Goal: Transaction & Acquisition: Purchase product/service

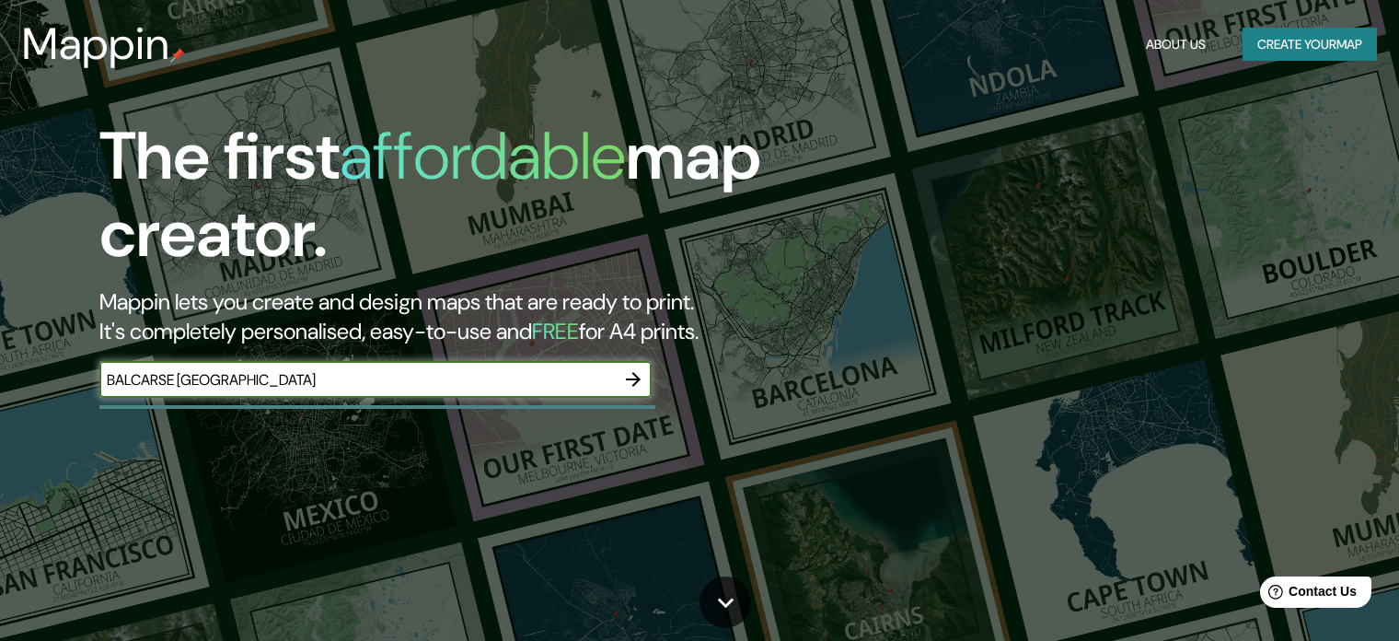
type input "BALCARSE [GEOGRAPHIC_DATA]"
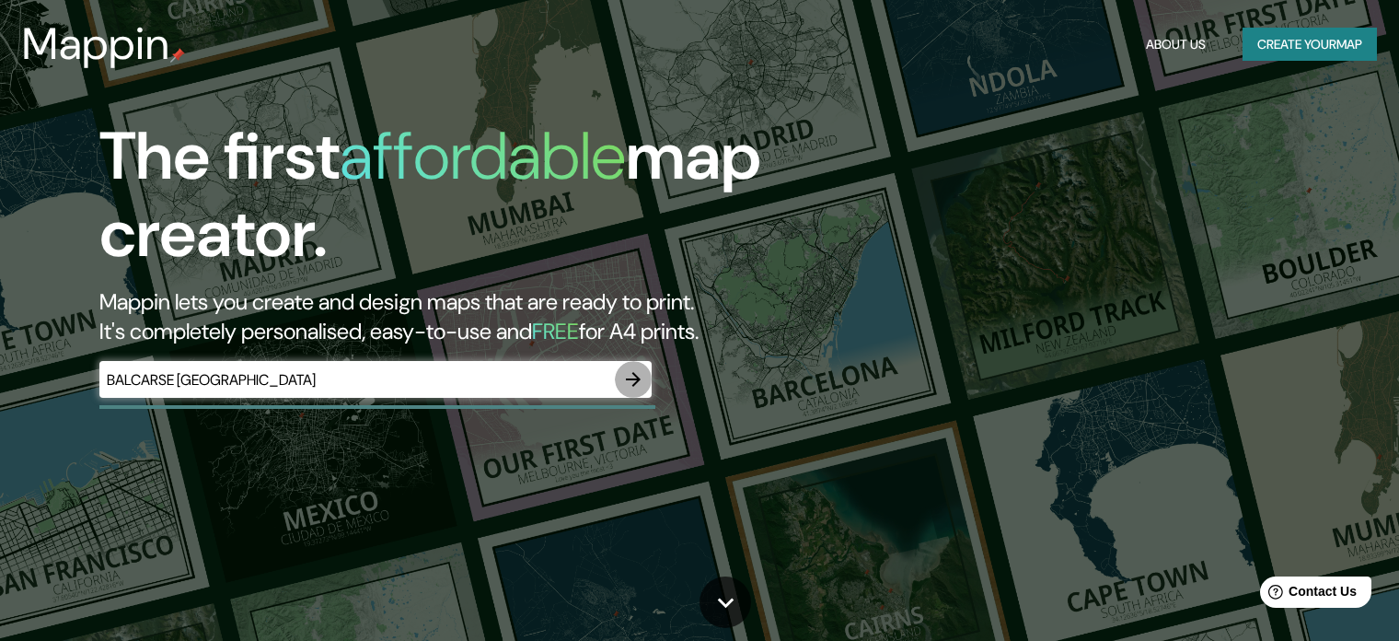
click at [631, 376] on icon "button" at bounding box center [633, 379] width 22 height 22
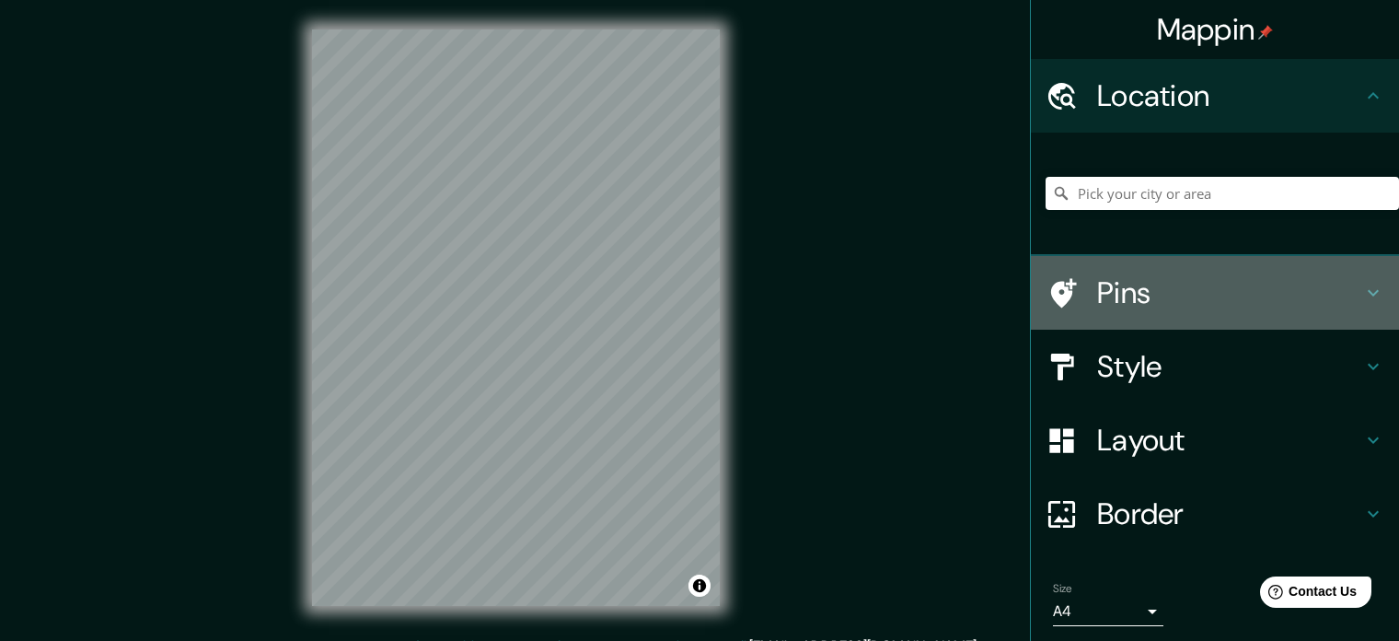
click at [1144, 305] on h4 "Pins" at bounding box center [1229, 292] width 265 height 37
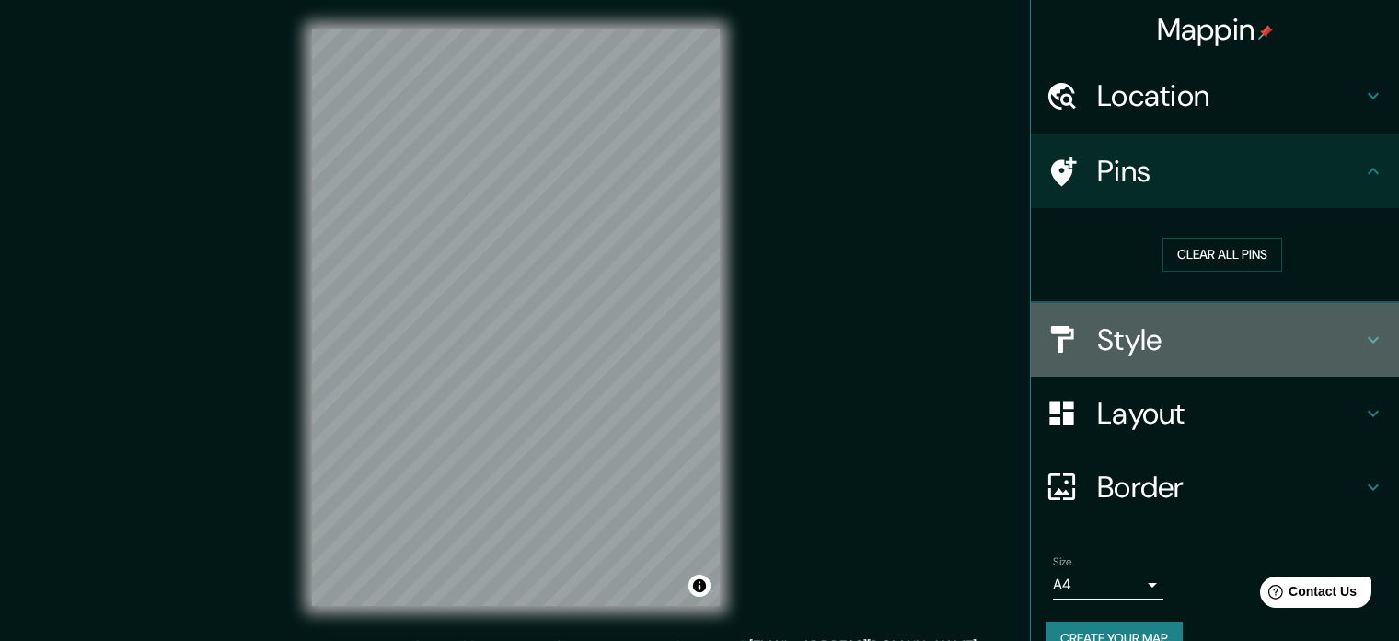
click at [1145, 326] on h4 "Style" at bounding box center [1229, 339] width 265 height 37
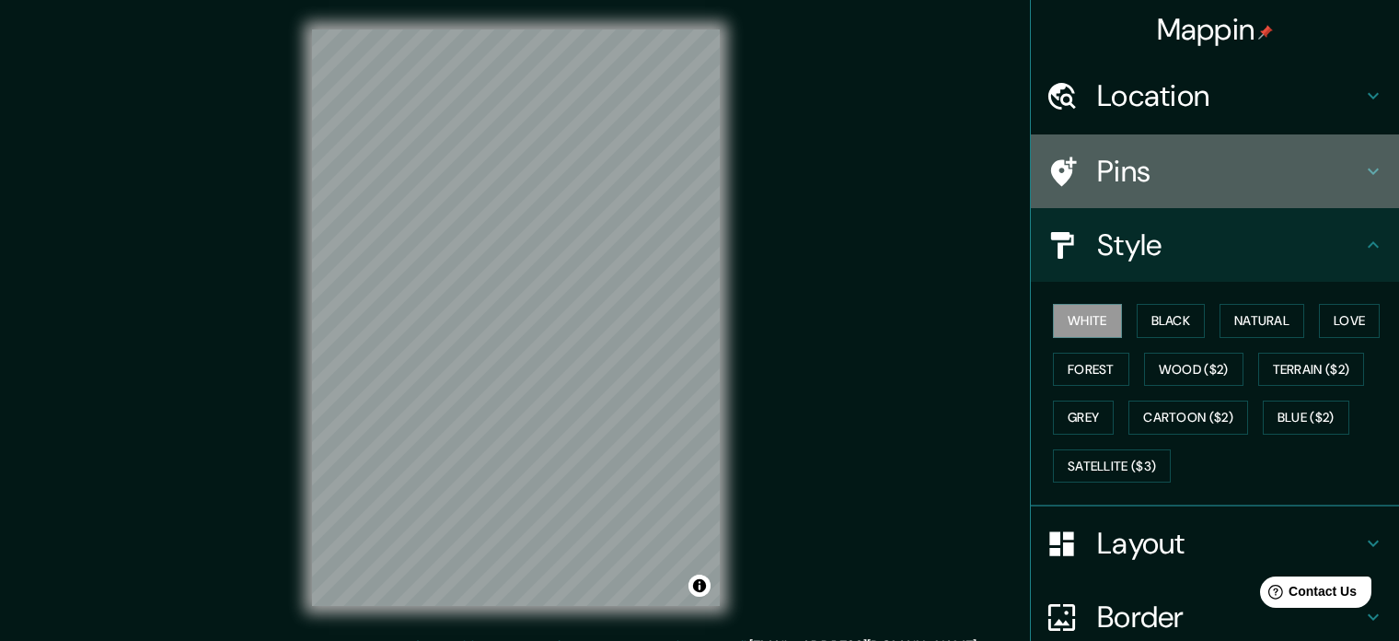
click at [1171, 172] on h4 "Pins" at bounding box center [1229, 171] width 265 height 37
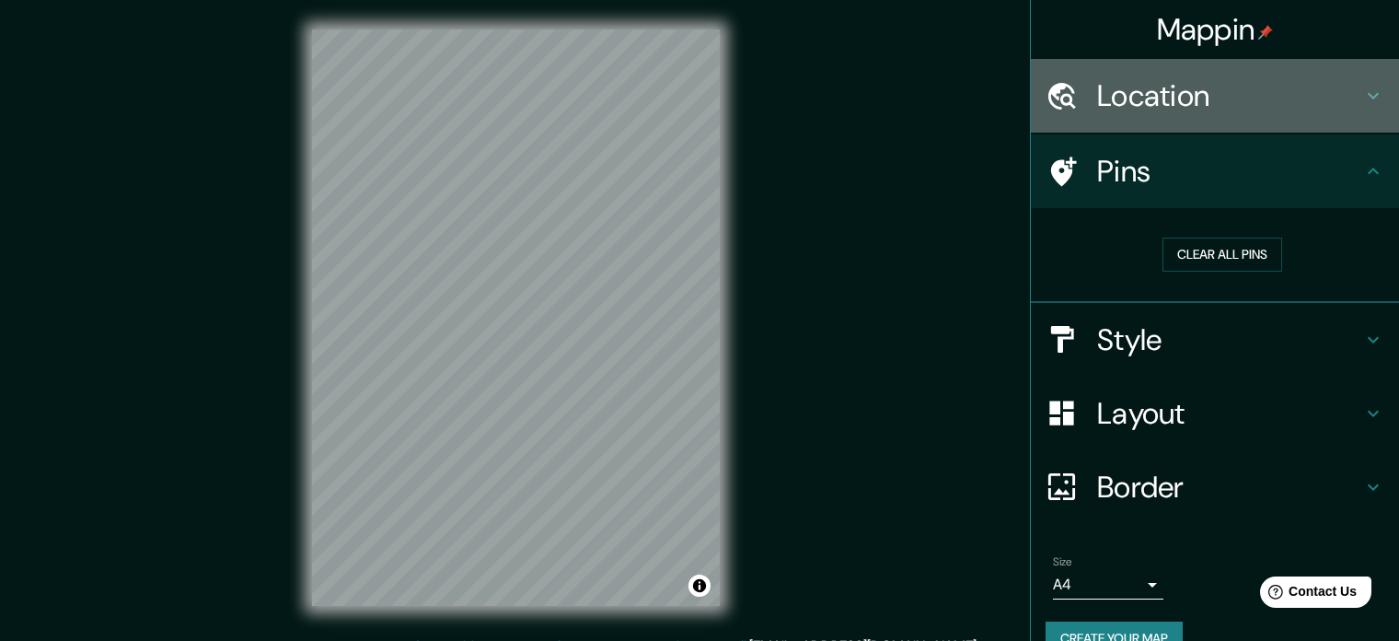
click at [1155, 110] on h4 "Location" at bounding box center [1229, 95] width 265 height 37
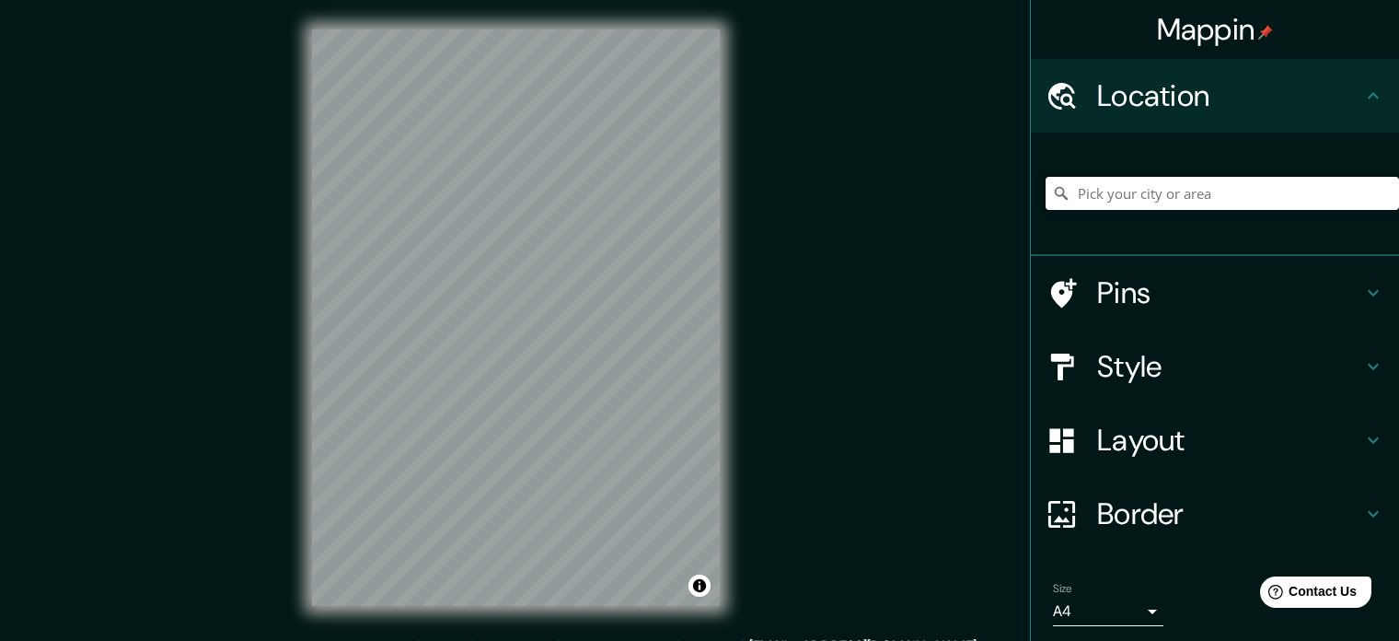
click at [1212, 206] on input "Pick your city or area" at bounding box center [1222, 193] width 353 height 33
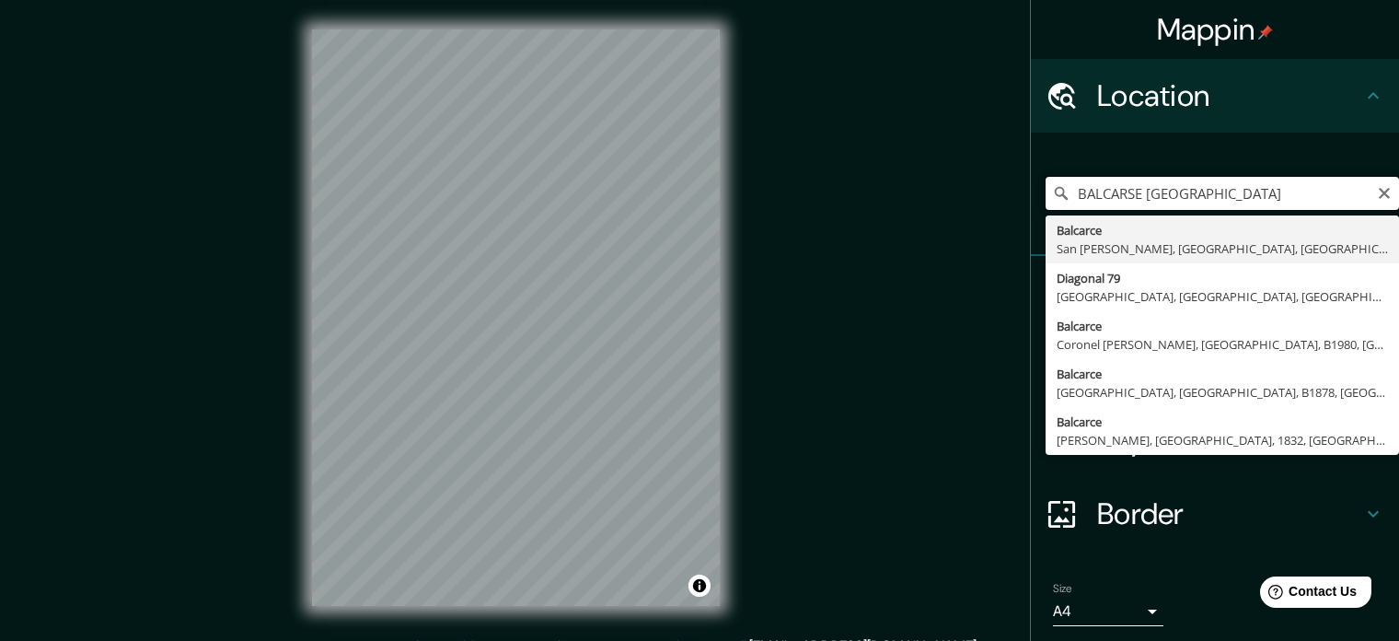
click at [1066, 187] on input "BALCARSE [GEOGRAPHIC_DATA]" at bounding box center [1222, 193] width 353 height 33
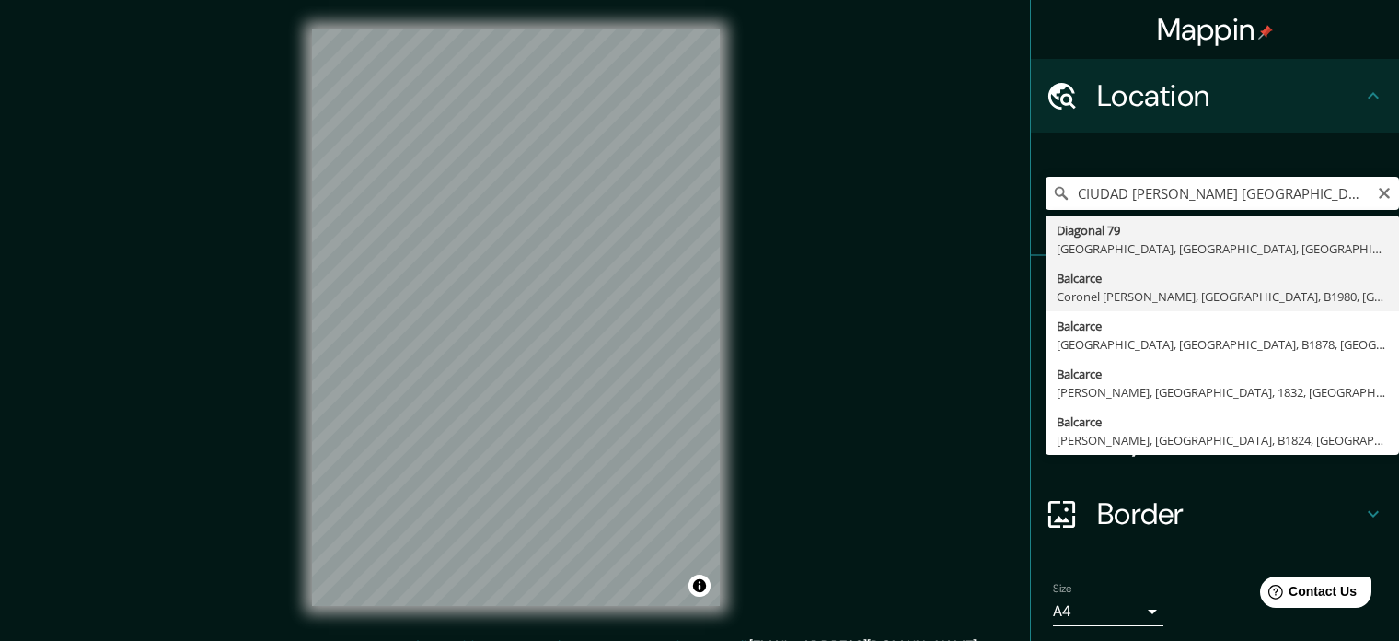
type input "Balcarce, Coronel [PERSON_NAME], [GEOGRAPHIC_DATA], B1980, [GEOGRAPHIC_DATA]"
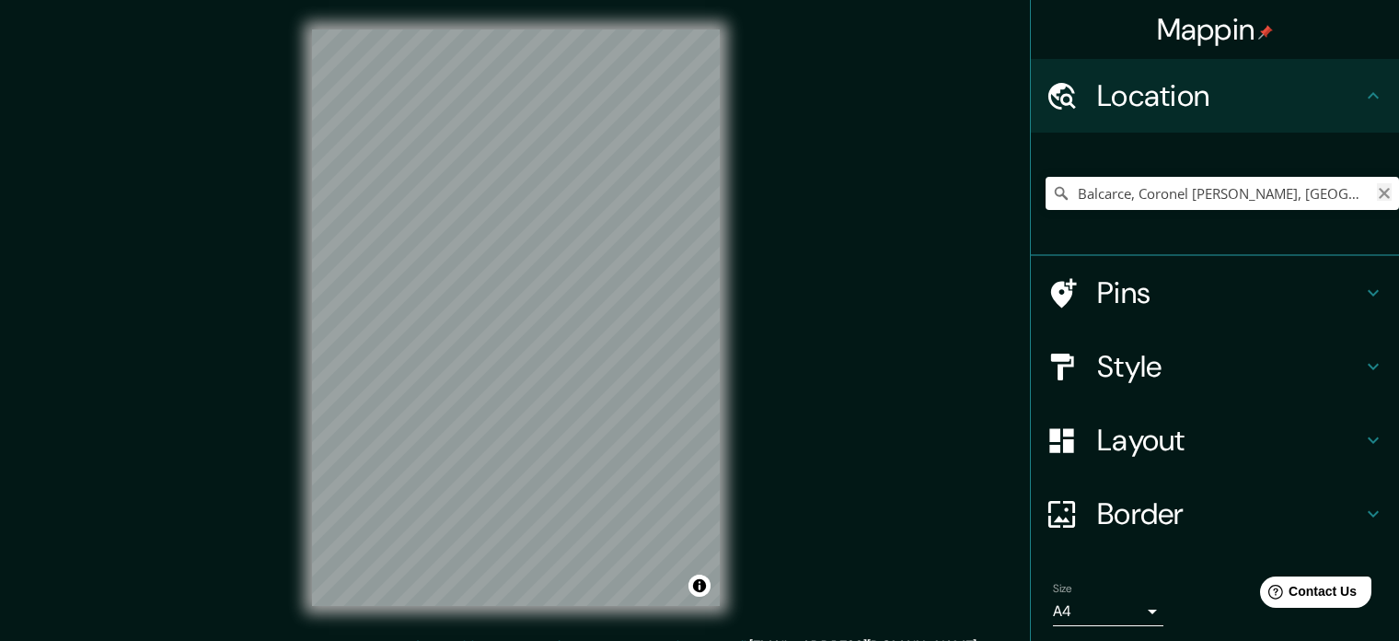
click at [1379, 190] on icon "Clear" at bounding box center [1384, 193] width 11 height 11
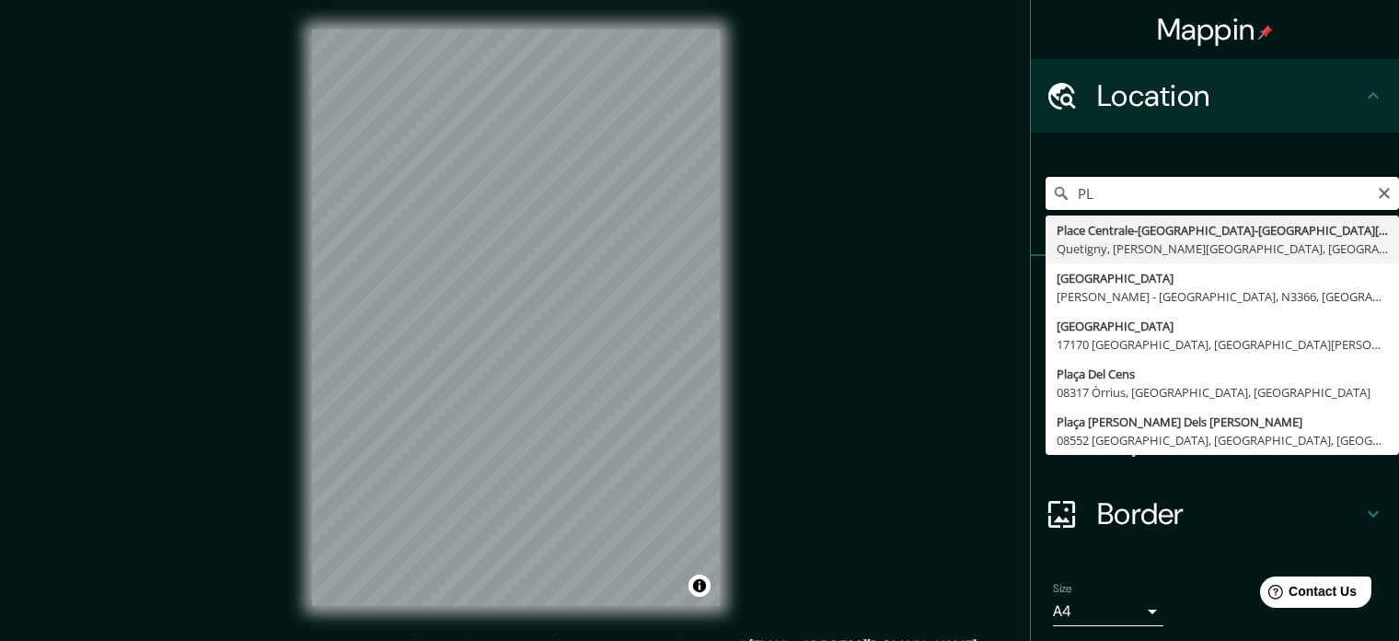
type input "P"
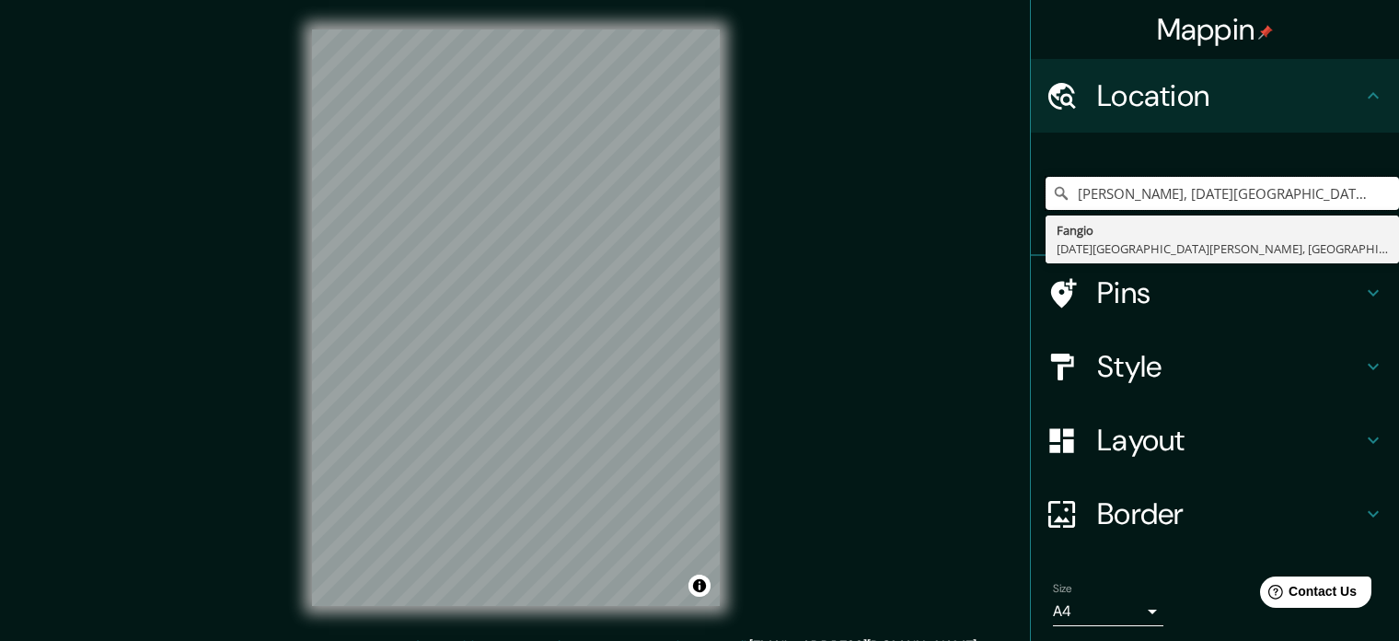
type input "[PERSON_NAME], [DATE][GEOGRAPHIC_DATA][PERSON_NAME], [GEOGRAPHIC_DATA], B7220, …"
click at [1141, 286] on h4 "Pins" at bounding box center [1229, 292] width 265 height 37
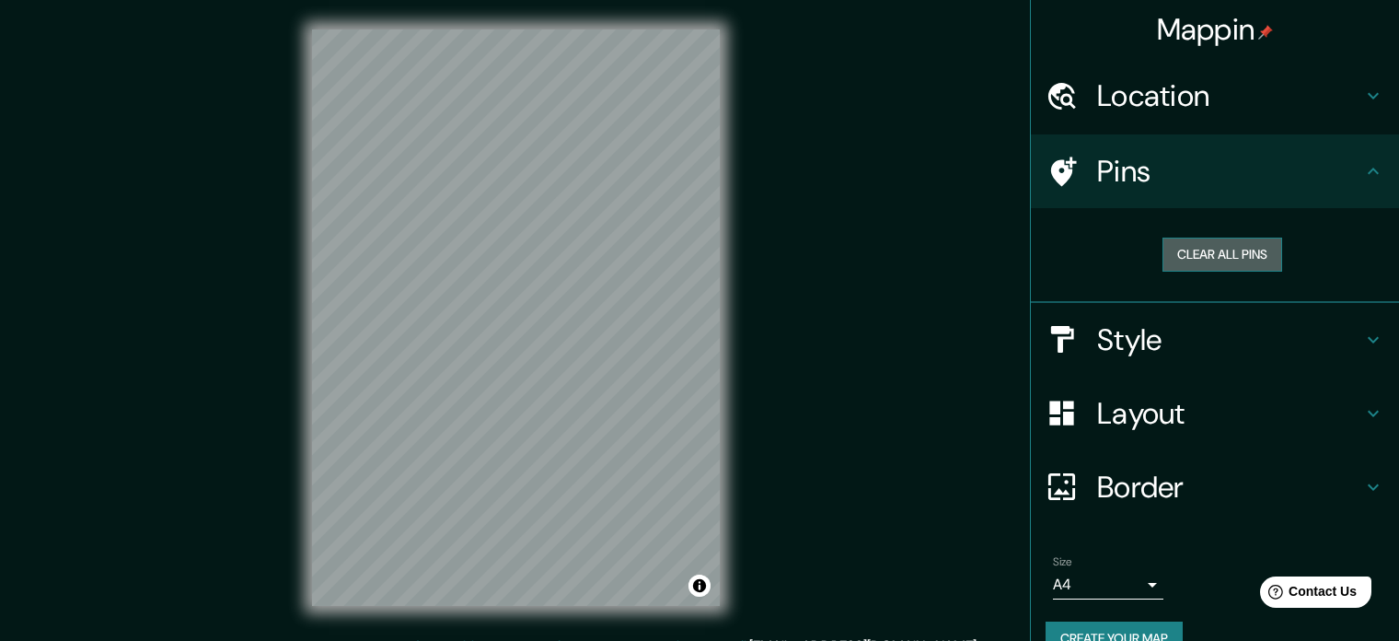
click at [1235, 256] on button "Clear all pins" at bounding box center [1223, 255] width 120 height 34
click at [1222, 240] on button "Clear all pins" at bounding box center [1223, 255] width 120 height 34
click at [1162, 344] on h4 "Style" at bounding box center [1229, 339] width 265 height 37
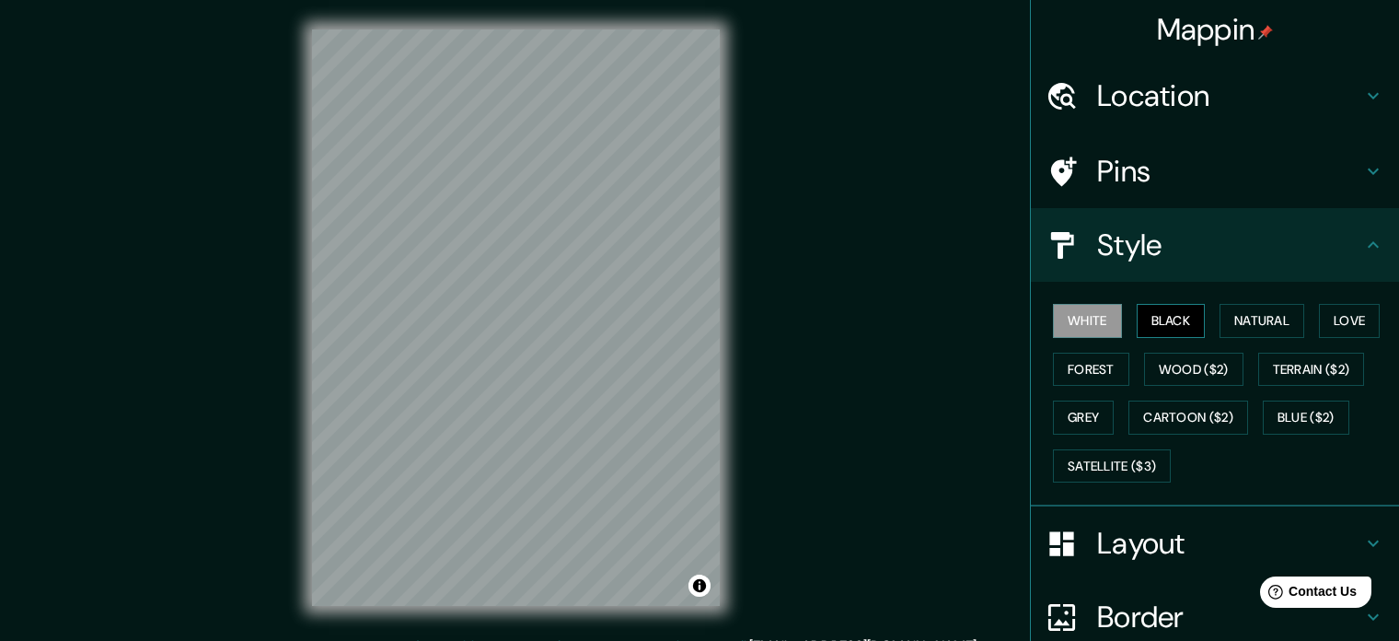
click at [1159, 310] on button "Black" at bounding box center [1171, 321] width 69 height 34
click at [1226, 316] on button "Natural" at bounding box center [1262, 321] width 85 height 34
click at [1293, 310] on div "White Black Natural Love Forest Wood ($2) Terrain ($2) Grey Cartoon ($2) Blue (…" at bounding box center [1222, 392] width 353 height 193
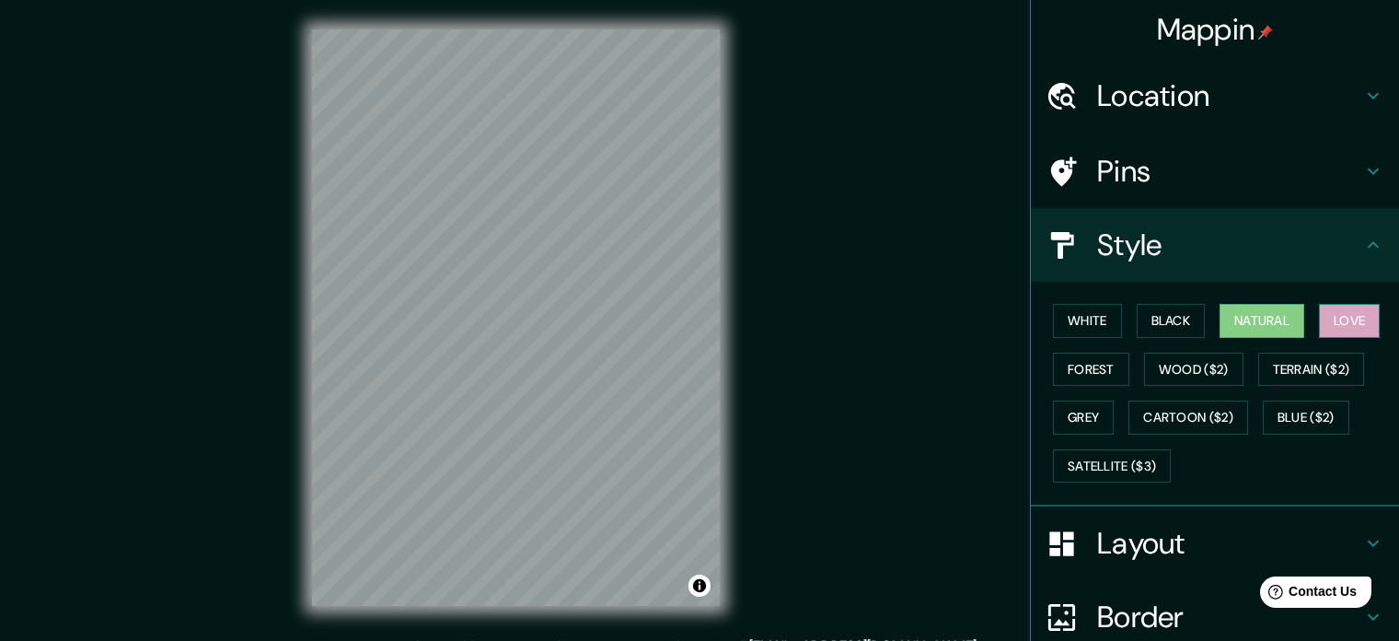
click at [1320, 308] on button "Love" at bounding box center [1349, 321] width 61 height 34
click at [1102, 377] on button "Forest" at bounding box center [1091, 370] width 76 height 34
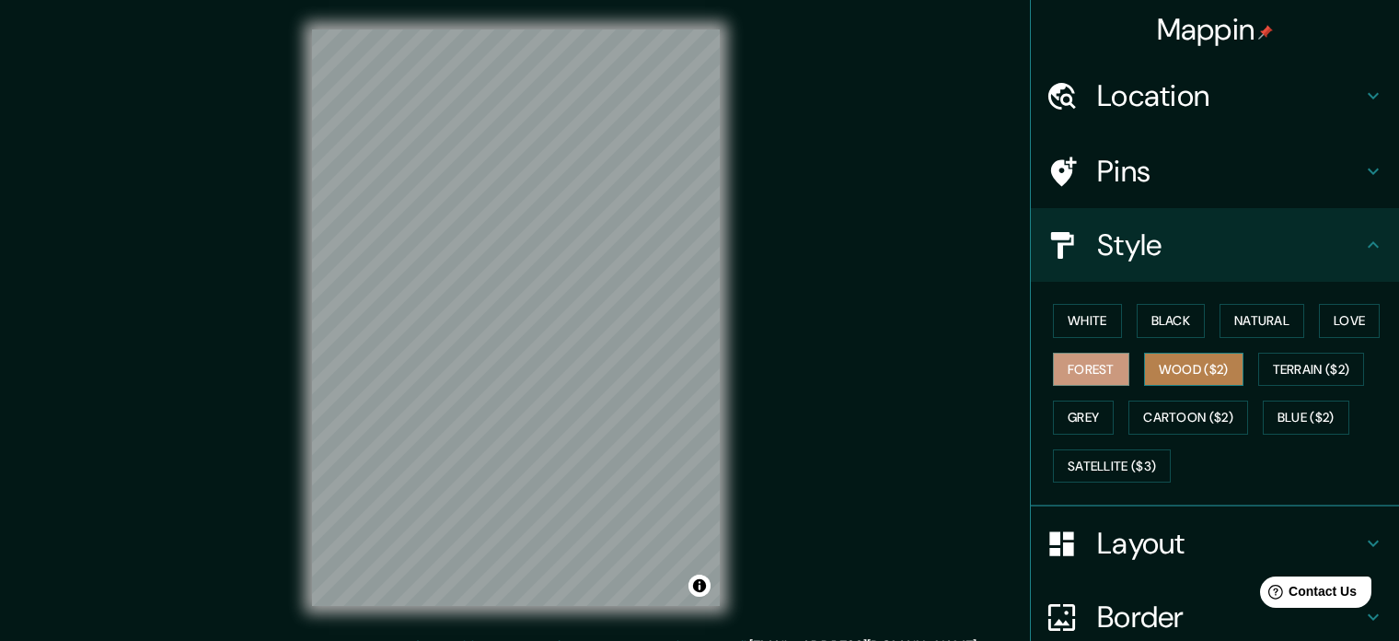
click at [1166, 365] on button "Wood ($2)" at bounding box center [1193, 370] width 99 height 34
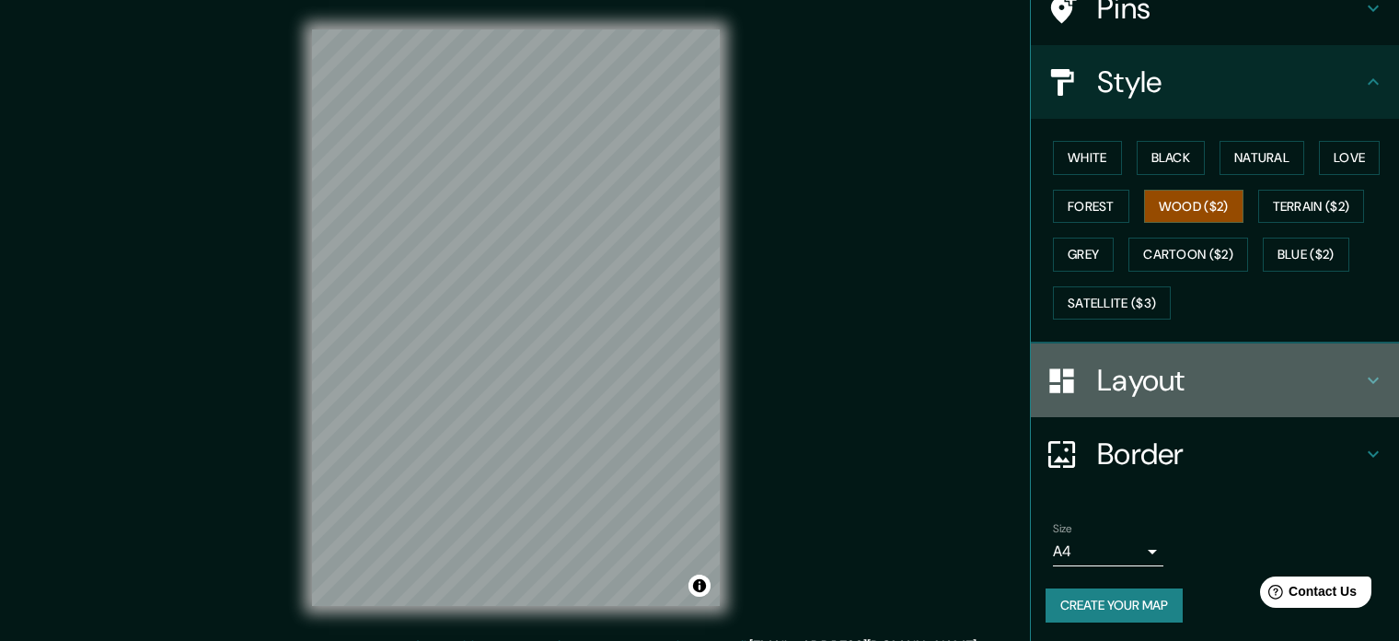
click at [1150, 375] on h4 "Layout" at bounding box center [1229, 380] width 265 height 37
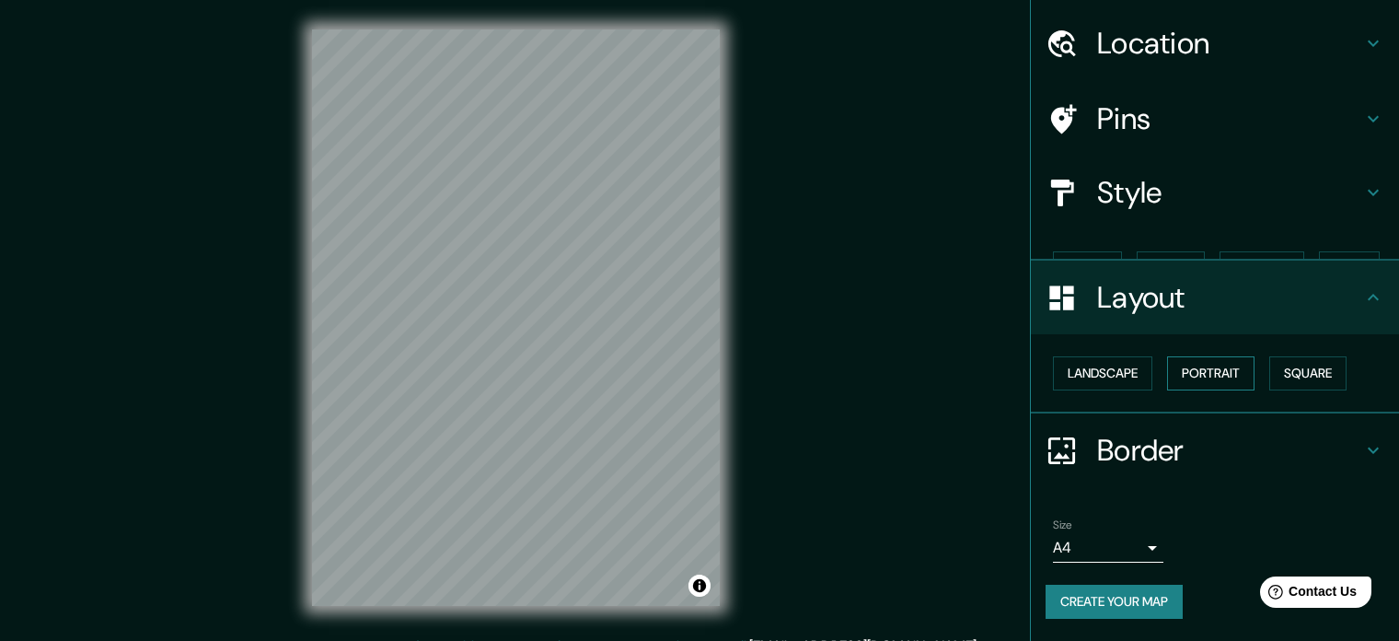
scroll to position [19, 0]
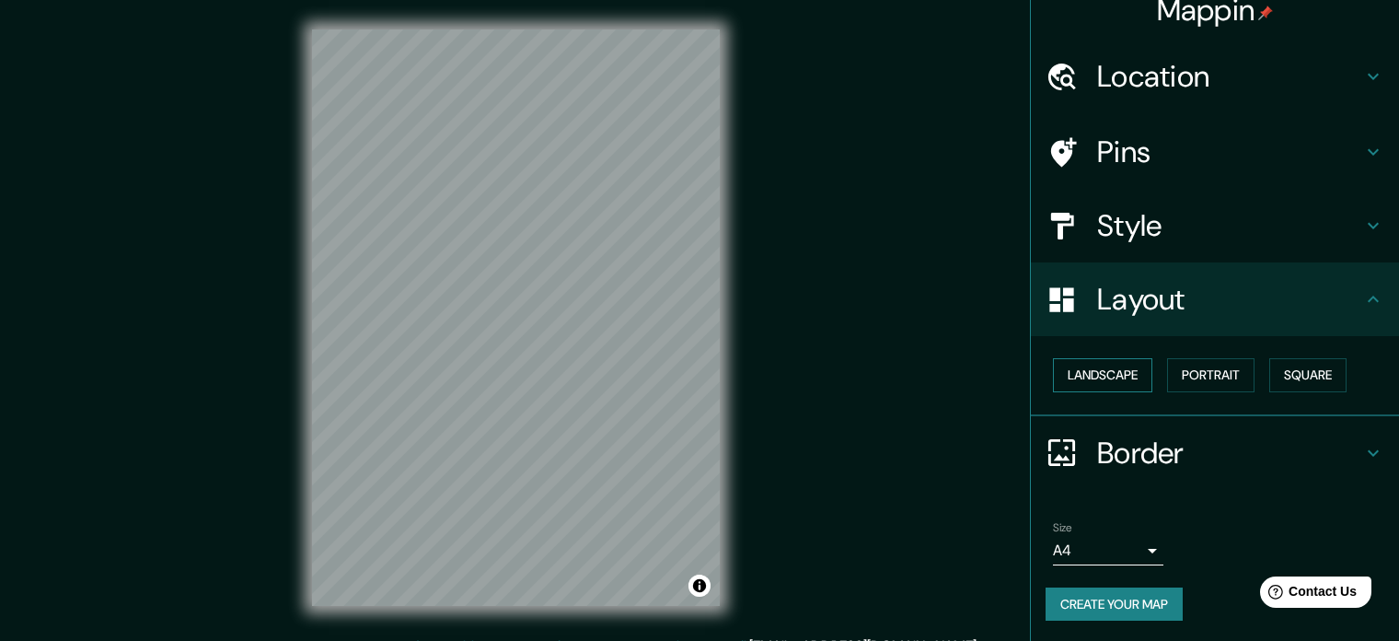
click at [1083, 383] on button "Landscape" at bounding box center [1102, 375] width 99 height 34
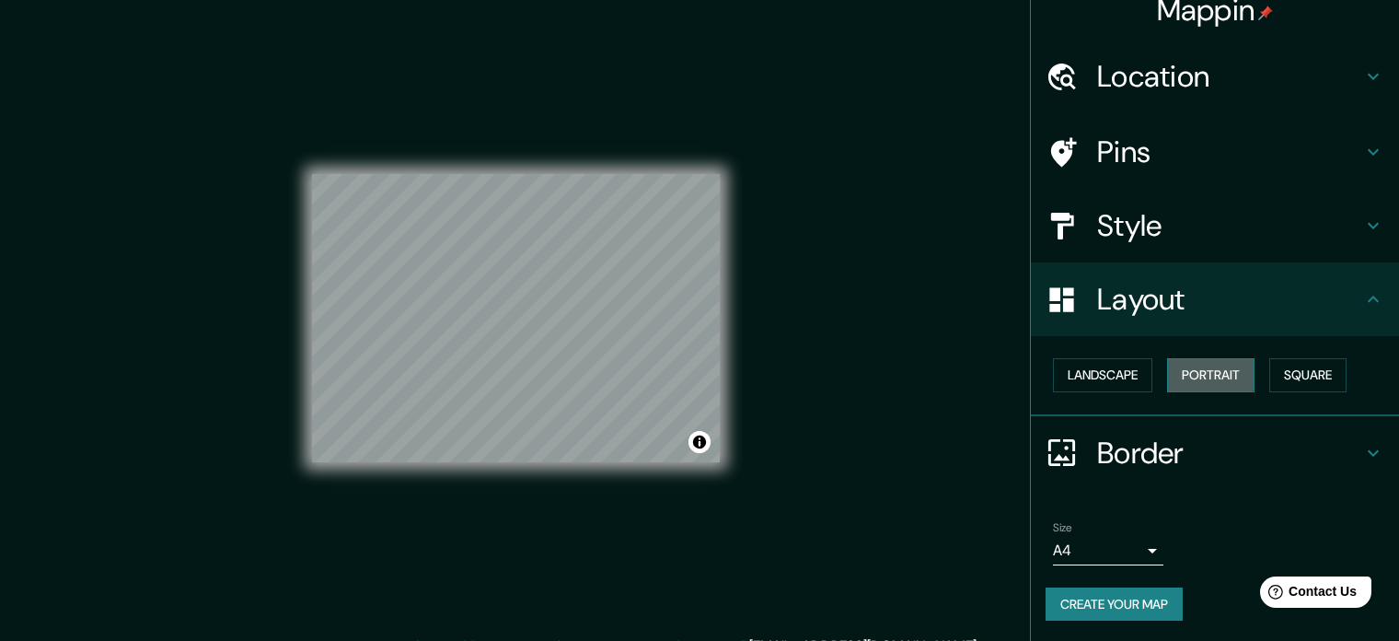
click at [1170, 363] on button "Portrait" at bounding box center [1210, 375] width 87 height 34
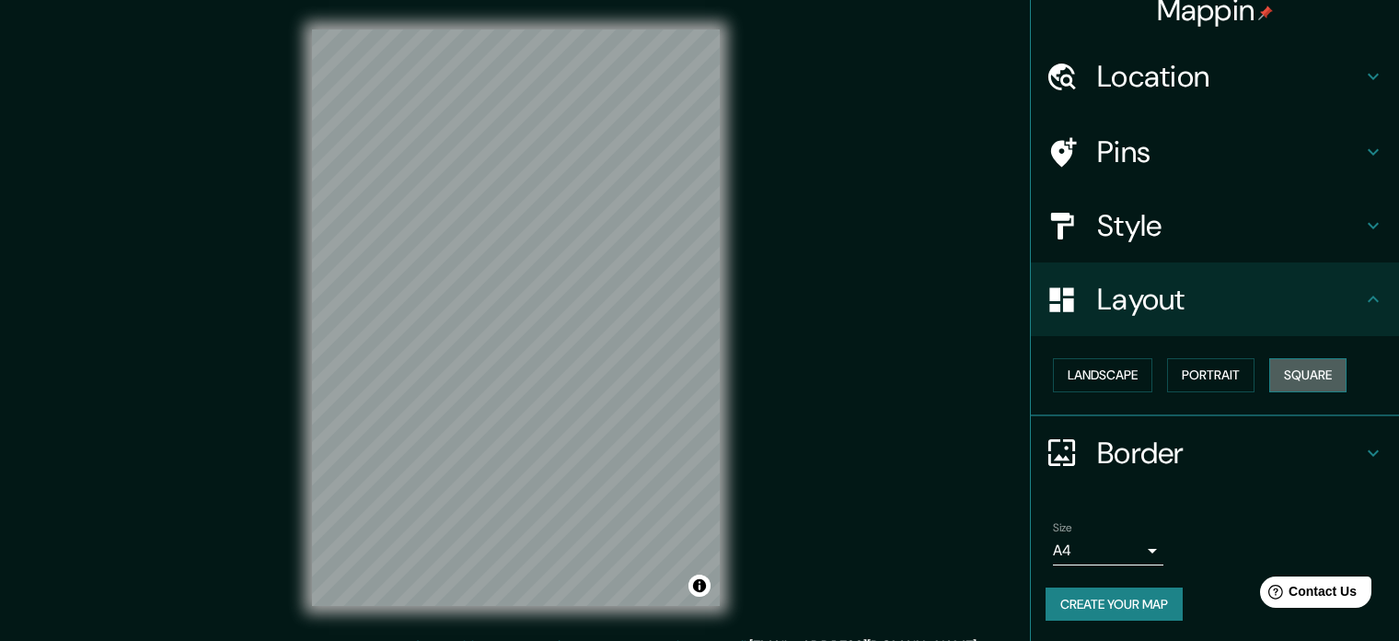
click at [1269, 358] on button "Square" at bounding box center [1307, 375] width 77 height 34
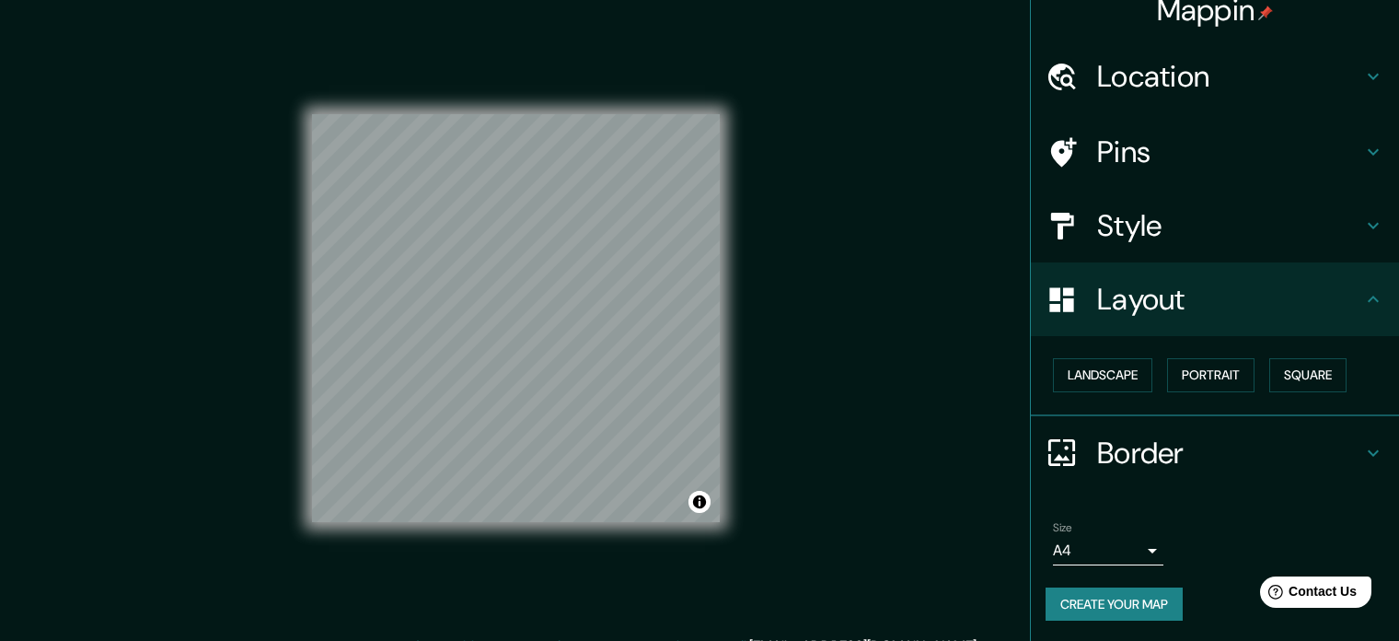
click at [1114, 462] on h4 "Border" at bounding box center [1229, 452] width 265 height 37
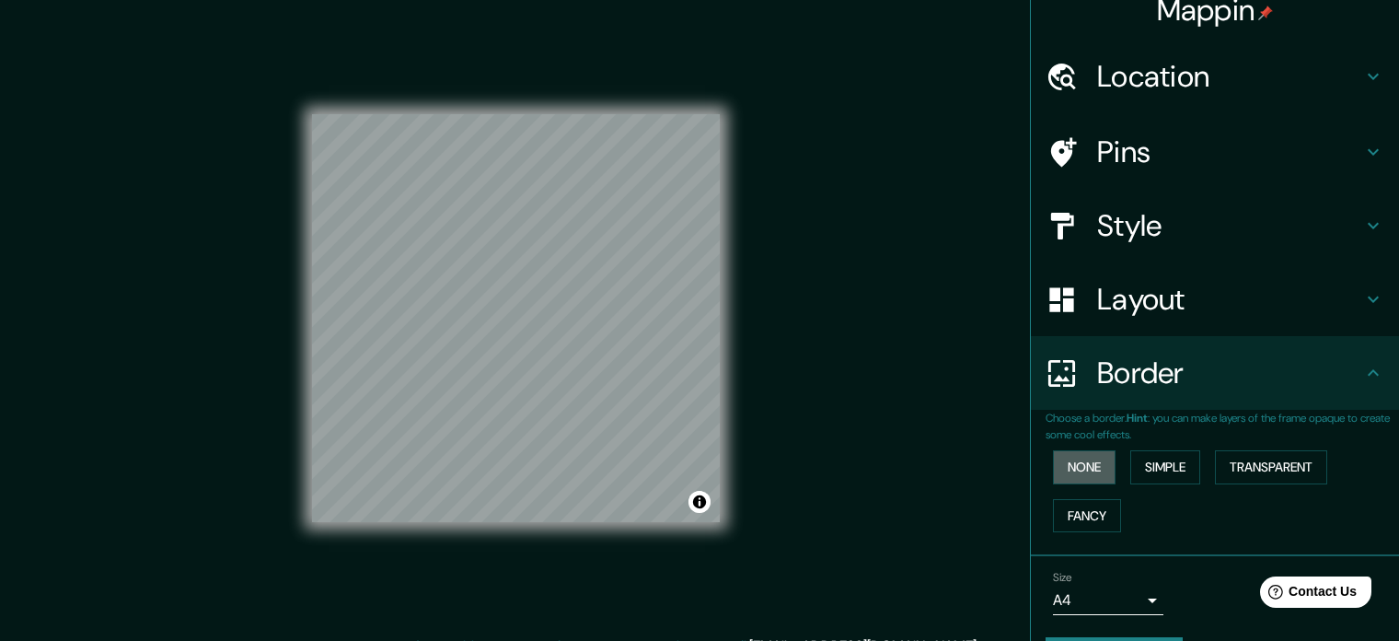
drag, startPoint x: 1060, startPoint y: 458, endPoint x: 1108, endPoint y: 454, distance: 48.9
click at [1060, 458] on button "None" at bounding box center [1084, 467] width 63 height 34
click at [1183, 444] on div "None Simple Transparent Fancy" at bounding box center [1222, 491] width 353 height 97
drag, startPoint x: 1263, startPoint y: 461, endPoint x: 1246, endPoint y: 462, distance: 16.6
click at [1263, 462] on button "Transparent" at bounding box center [1271, 467] width 112 height 34
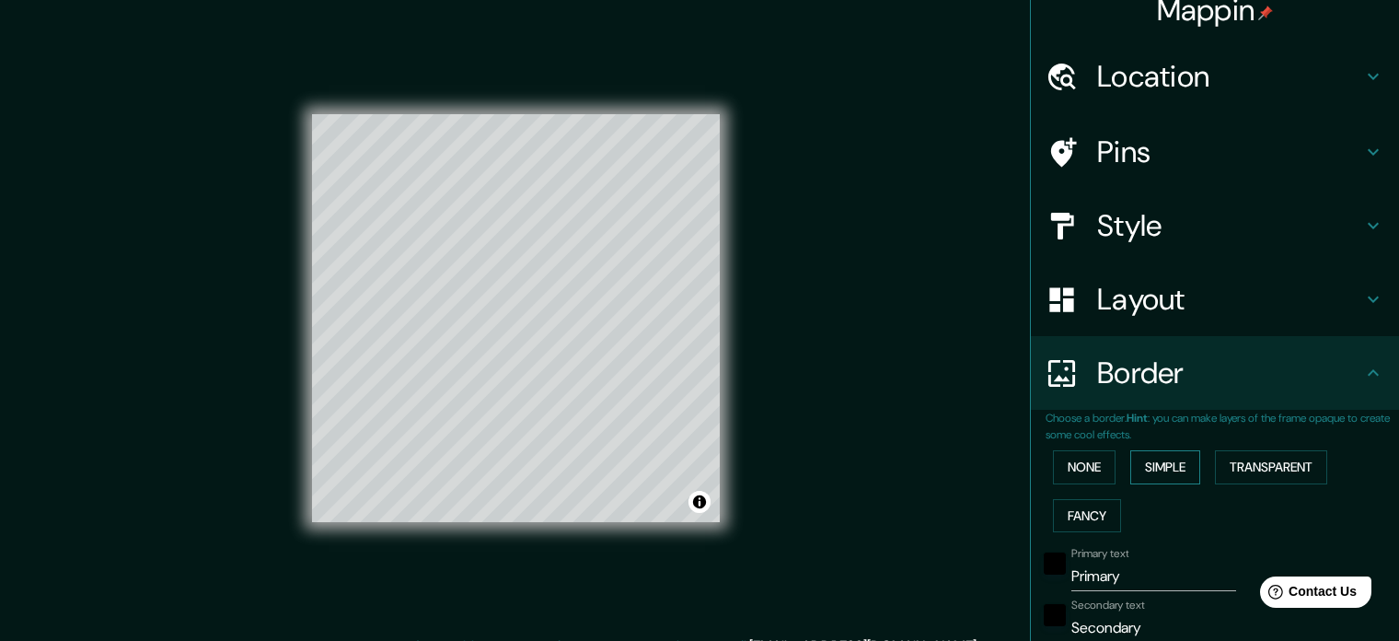
click at [1130, 472] on button "Simple" at bounding box center [1165, 467] width 70 height 34
click at [1066, 455] on button "None" at bounding box center [1084, 467] width 63 height 34
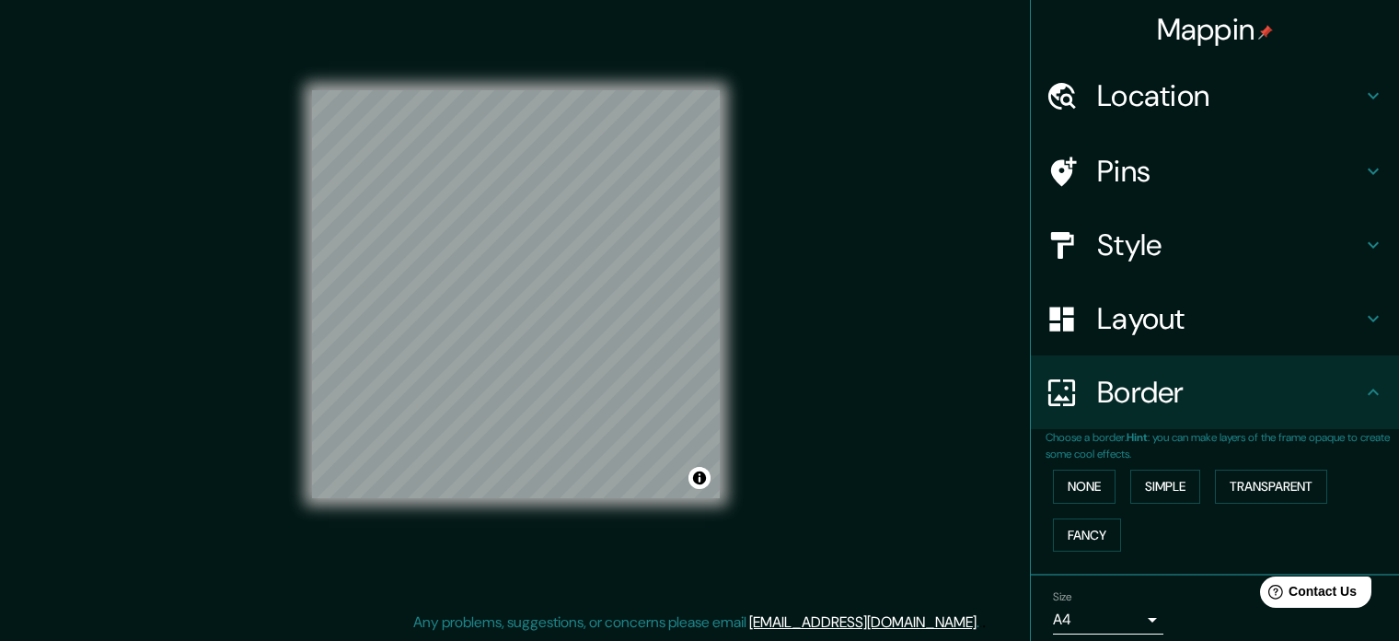
scroll to position [0, 0]
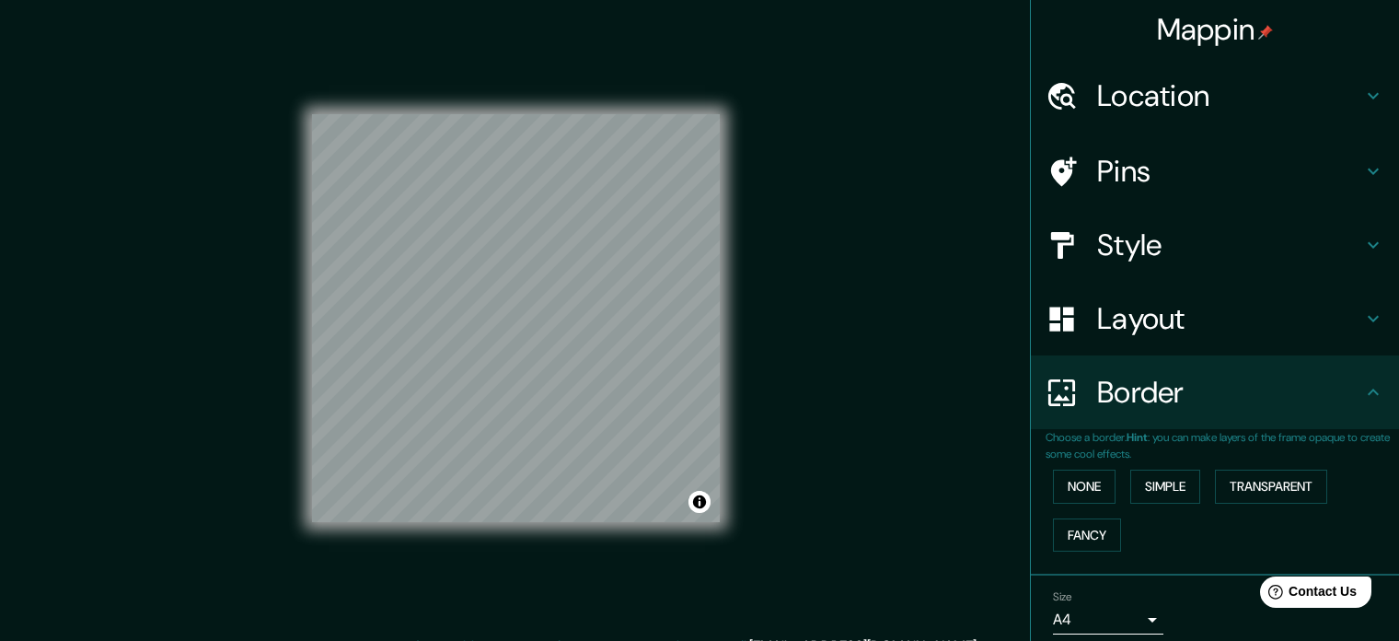
click at [1104, 120] on div "Location" at bounding box center [1215, 96] width 368 height 74
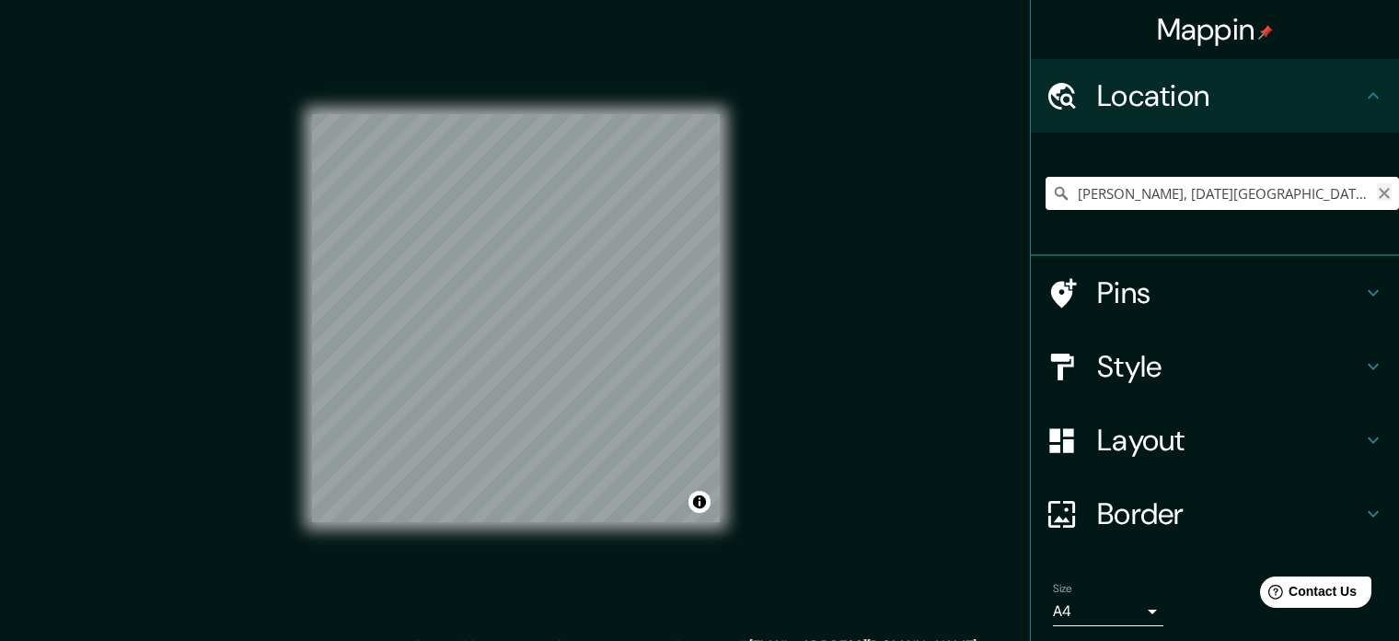
click at [1377, 190] on icon "Clear" at bounding box center [1384, 193] width 15 height 15
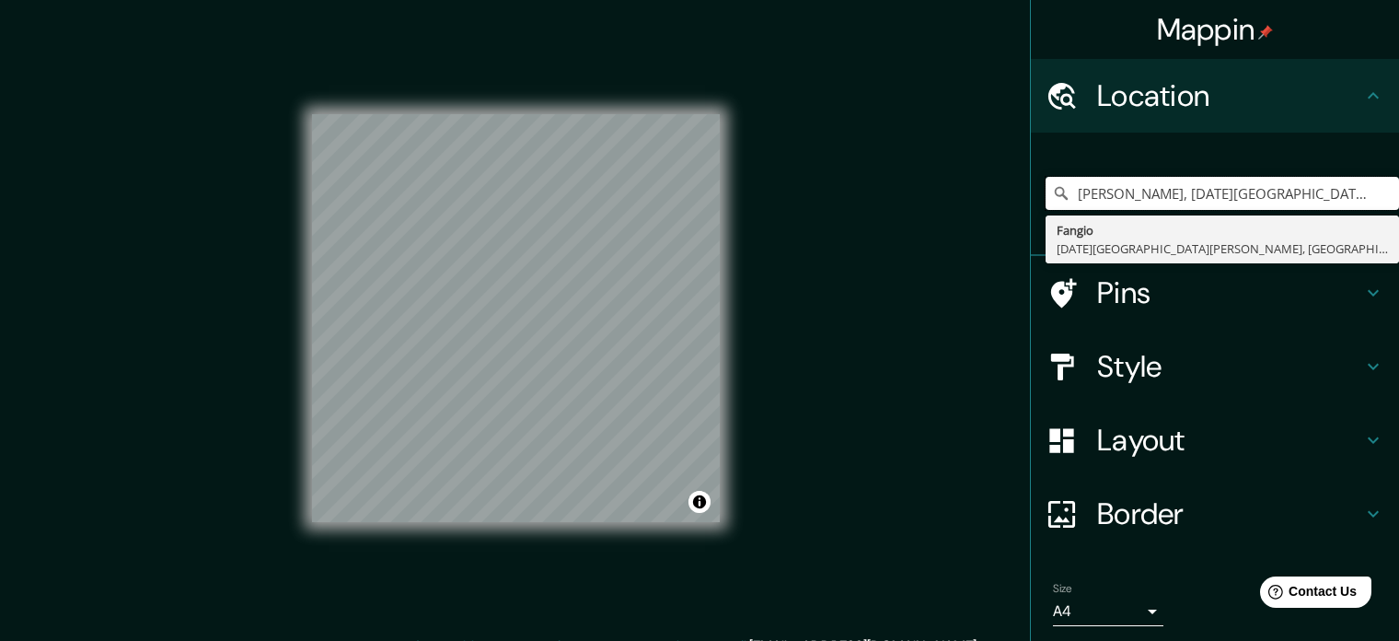
type input "[PERSON_NAME], [DATE][GEOGRAPHIC_DATA][PERSON_NAME], [GEOGRAPHIC_DATA], B7220, …"
